Goal: Find specific page/section: Find specific page/section

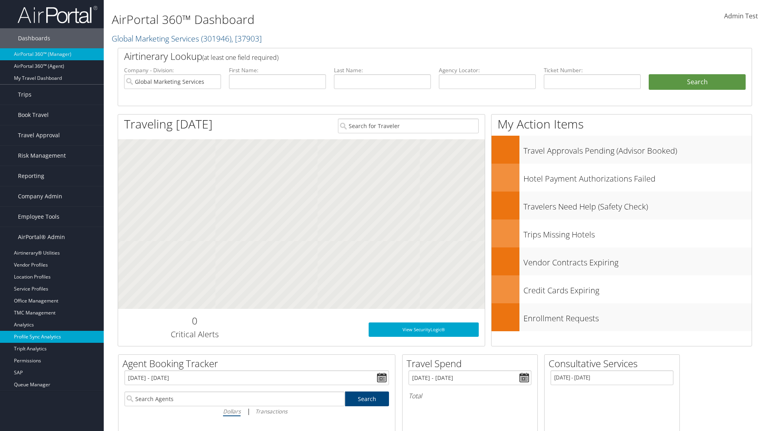
click at [52, 337] on link "Profile Sync Analytics" at bounding box center [52, 337] width 104 height 12
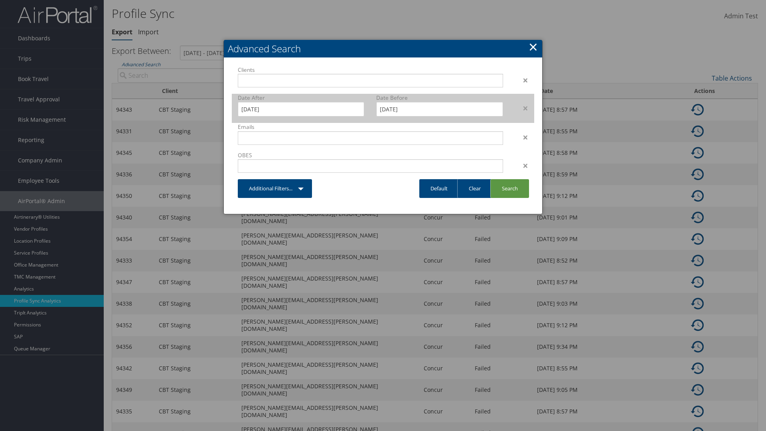
click at [522, 108] on div "×" at bounding box center [521, 108] width 25 height 10
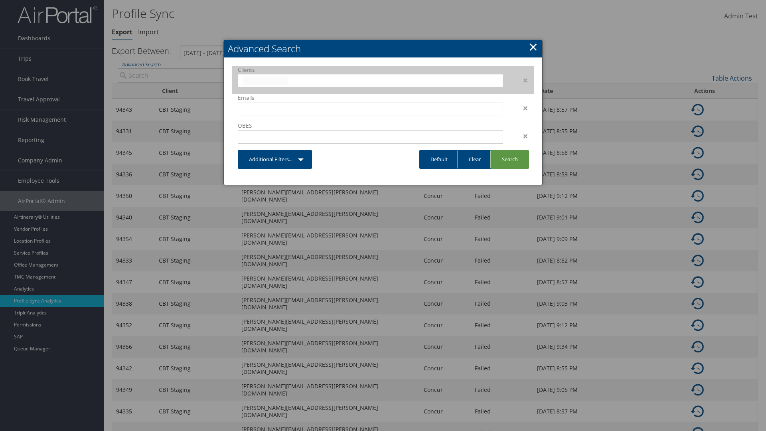
click at [288, 79] on input "text" at bounding box center [265, 81] width 45 height 8
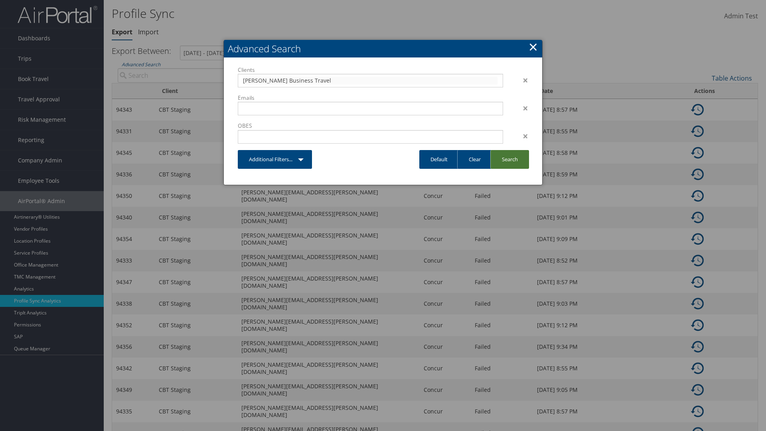
type input "[PERSON_NAME] Business Travel"
click at [510, 159] on link "Search" at bounding box center [510, 159] width 39 height 19
type input "[PERSON_NAME] Business Travel"
